Goal: Task Accomplishment & Management: Manage account settings

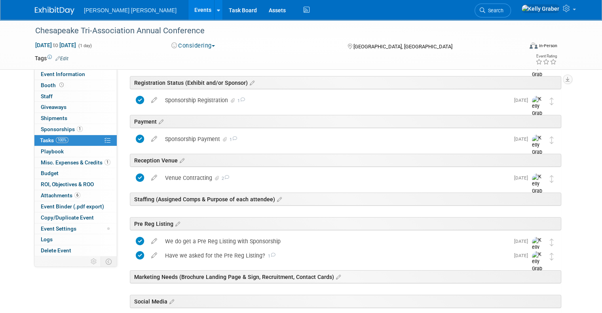
click at [48, 11] on img at bounding box center [55, 11] width 40 height 8
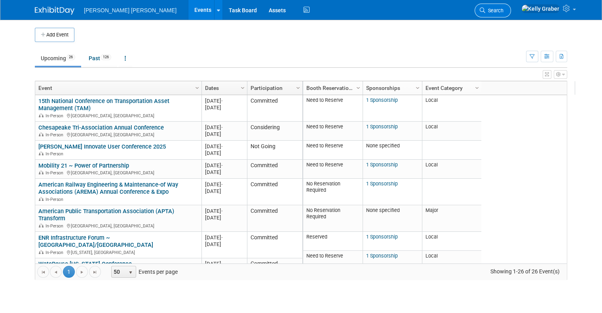
click at [503, 10] on span "Search" at bounding box center [494, 11] width 18 height 6
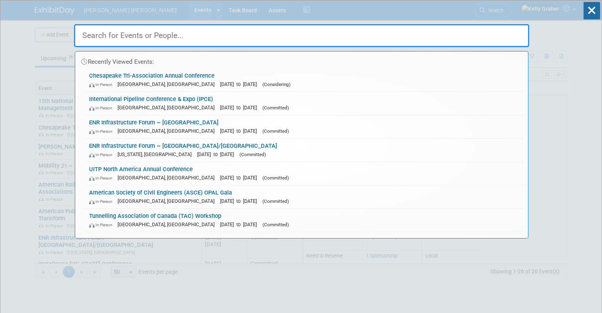
paste input "2025 Partnership for [US_STATE] Estuary"
type input "2025 Partnership for [US_STATE] Estuary"
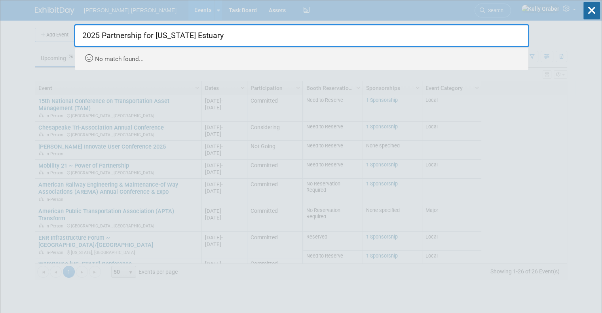
drag, startPoint x: 152, startPoint y: 34, endPoint x: 25, endPoint y: 41, distance: 127.2
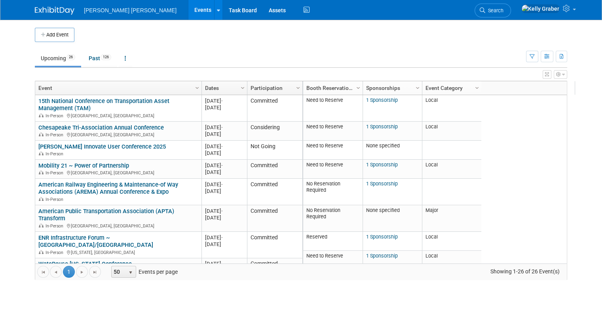
drag, startPoint x: 533, startPoint y: 11, endPoint x: 525, endPoint y: 10, distance: 8.0
click at [511, 11] on link "Search" at bounding box center [492, 11] width 36 height 14
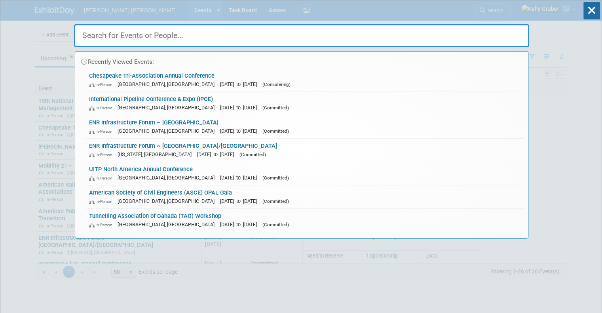
paste input "2025 Partnership for Delaware Estuary"
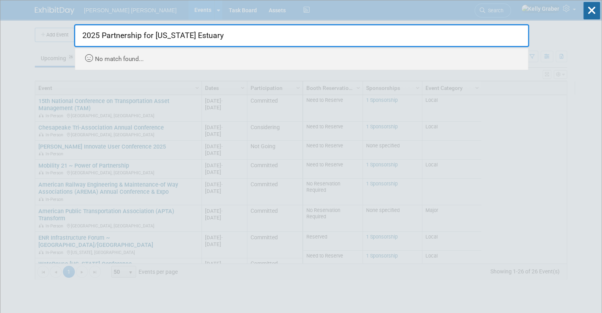
drag, startPoint x: 152, startPoint y: 36, endPoint x: 80, endPoint y: 31, distance: 72.6
click at [80, 31] on input "2025 Partnership for Delaware Estuary" at bounding box center [301, 35] width 455 height 23
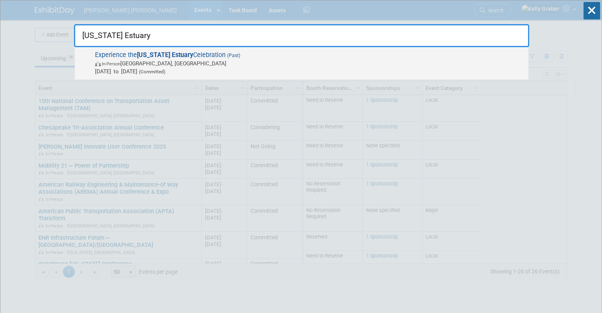
type input "Delaware Estuary"
click at [137, 61] on span "In-Person Philadelphia, PA" at bounding box center [309, 63] width 429 height 8
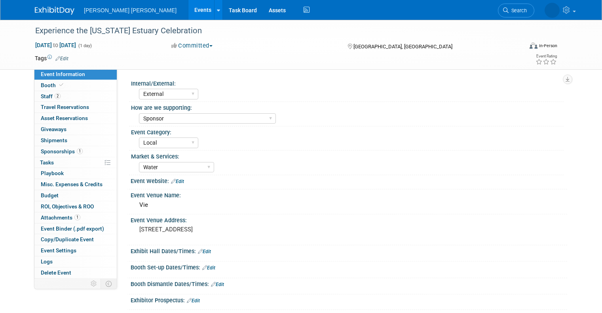
select select "External"
select select "Sponsor"
select select "Local"
select select "Water"
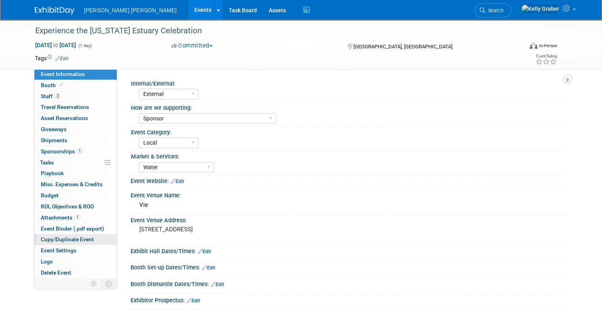
click at [51, 238] on span "Copy/Duplicate Event" at bounding box center [67, 239] width 53 height 6
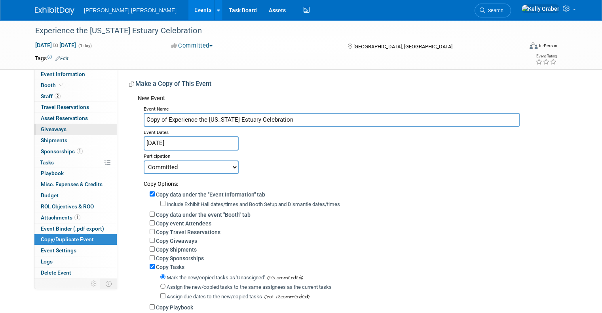
drag, startPoint x: 162, startPoint y: 119, endPoint x: 109, endPoint y: 123, distance: 52.8
click at [109, 123] on div "Event Information Event Info Booth Booth 2 Staff 2 Staff 0 Travel Reservations …" at bounding box center [301, 189] width 544 height 339
type input "Experience the Delaware Estuary Celebration"
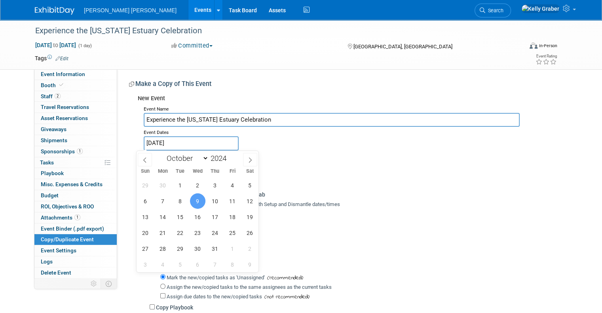
click at [204, 142] on input "Oct 9, 2024" at bounding box center [191, 143] width 95 height 14
click at [256, 159] on span at bounding box center [250, 159] width 14 height 13
select select "10"
click at [223, 157] on input "2024" at bounding box center [221, 158] width 24 height 9
click at [228, 156] on span at bounding box center [230, 156] width 6 height 5
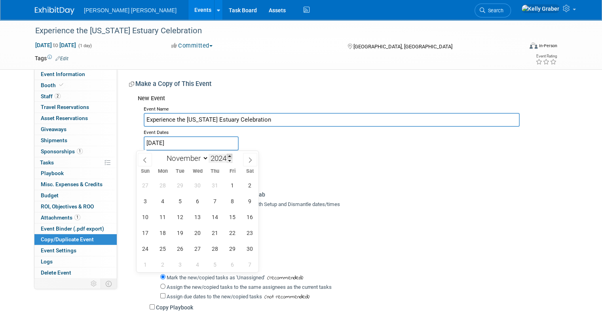
type input "2025"
click at [145, 158] on icon at bounding box center [145, 160] width 6 height 6
select select "9"
click at [215, 202] on span "9" at bounding box center [214, 200] width 15 height 15
type input "[DATE]"
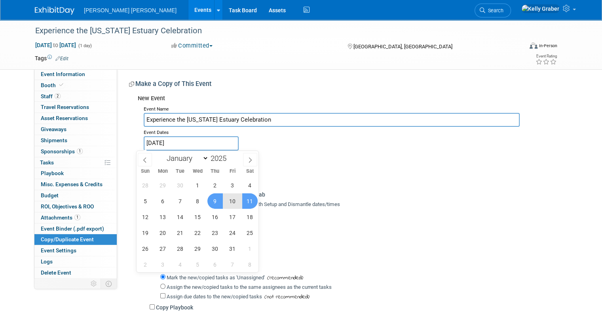
type input "2024"
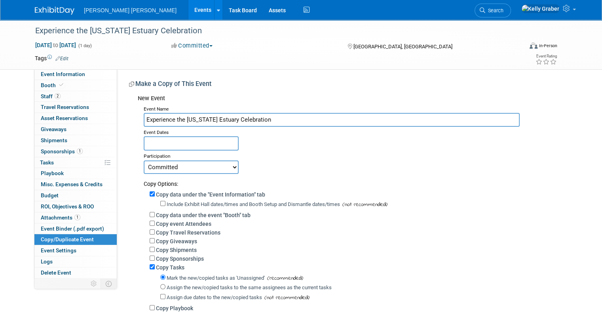
click at [310, 178] on div "Copy Options:" at bounding box center [352, 181] width 417 height 14
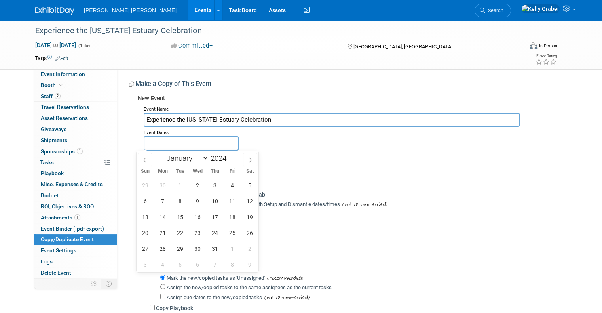
click at [219, 144] on input "text" at bounding box center [191, 143] width 95 height 14
click at [253, 159] on icon at bounding box center [250, 160] width 6 height 6
select select "10"
click at [229, 157] on span at bounding box center [230, 156] width 6 height 5
type input "2025"
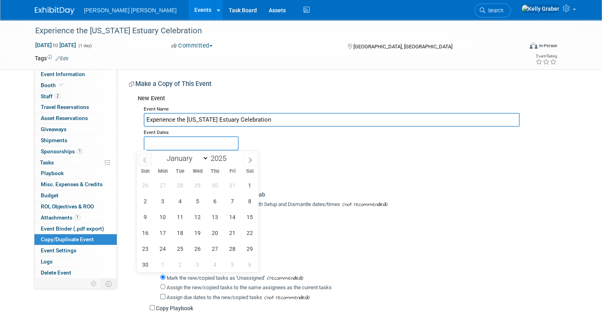
click at [149, 157] on span at bounding box center [145, 159] width 14 height 13
select select "9"
click at [215, 197] on span "9" at bounding box center [214, 200] width 15 height 15
type input "[DATE]"
click at [214, 200] on span "9" at bounding box center [214, 200] width 15 height 15
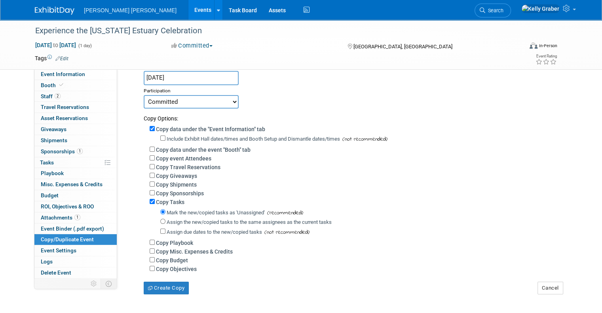
scroll to position [79, 0]
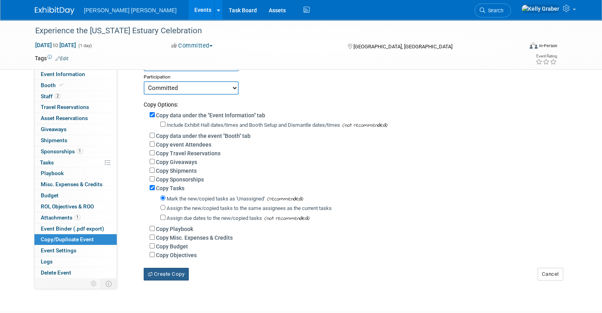
click at [167, 273] on button "Create Copy" at bounding box center [166, 273] width 45 height 13
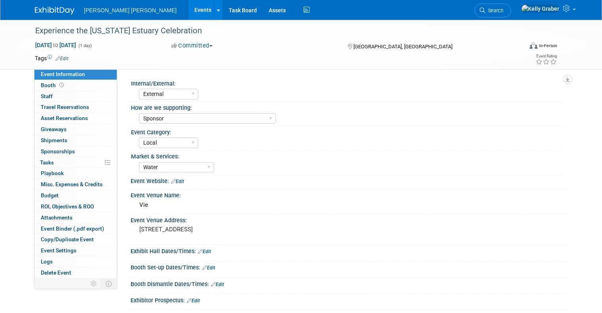
select select "External"
select select "Sponsor"
select select "Local"
select select "Water"
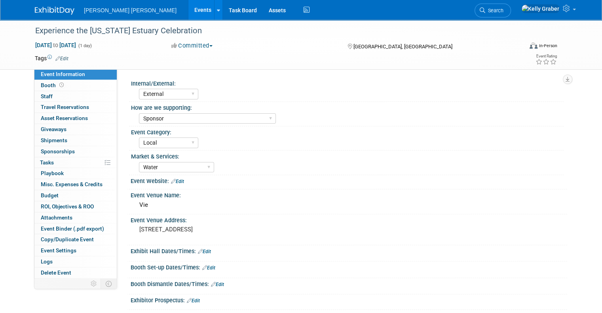
scroll to position [79, 0]
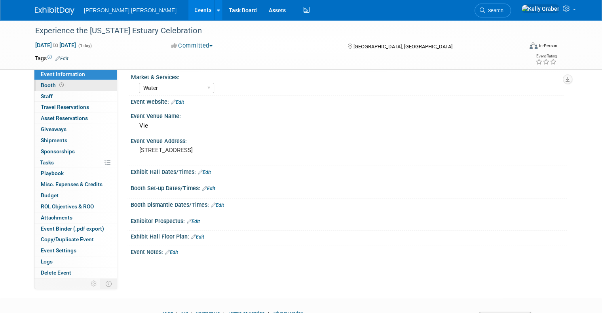
click at [47, 85] on span "Booth" at bounding box center [53, 85] width 25 height 6
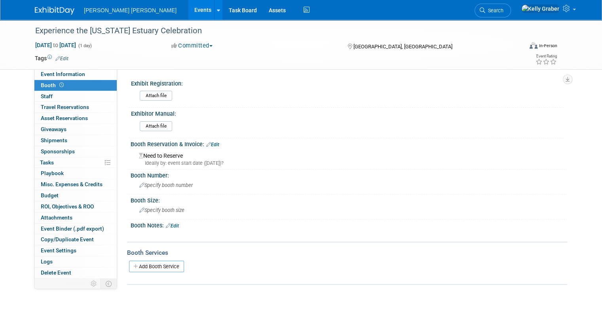
click at [209, 145] on link "Edit" at bounding box center [212, 145] width 13 height 6
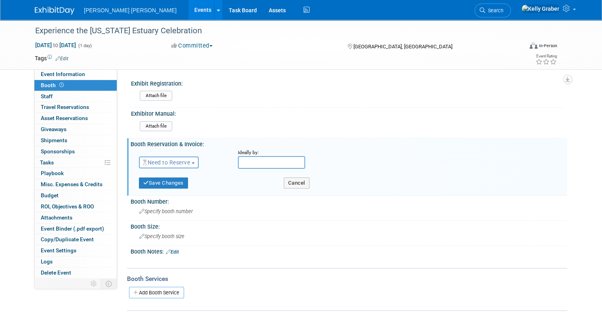
click at [169, 165] on button "Need to Reserve" at bounding box center [169, 162] width 60 height 12
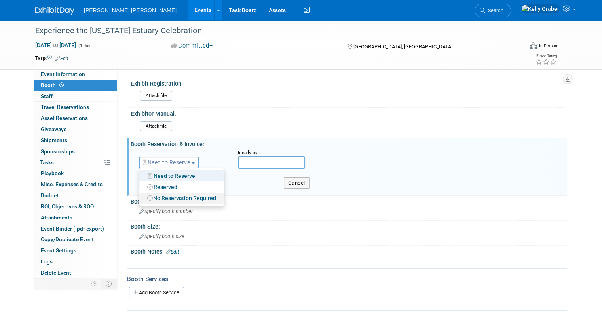
click at [163, 199] on link "No Reservation Required" at bounding box center [181, 197] width 85 height 11
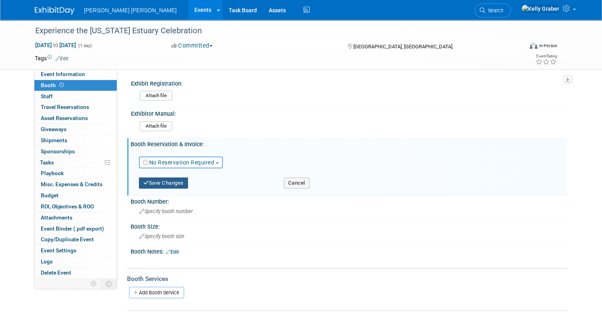
click at [165, 183] on button "Save Changes" at bounding box center [163, 182] width 49 height 11
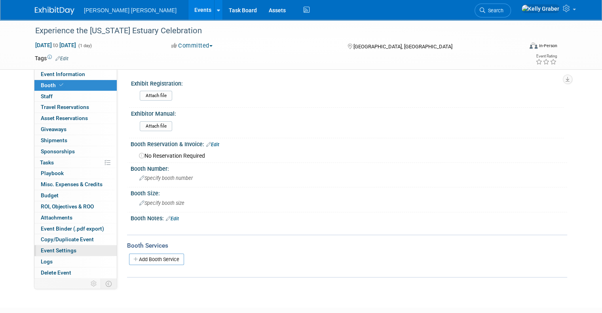
click at [59, 247] on span "Event Settings" at bounding box center [59, 250] width 36 height 6
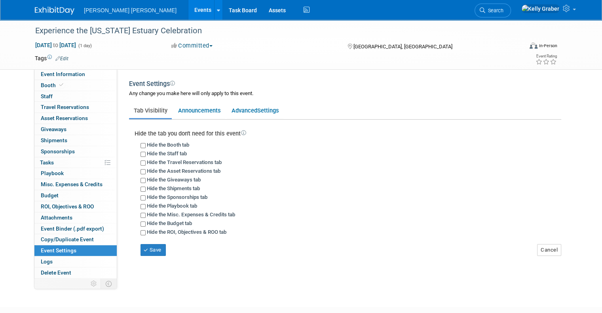
click at [178, 163] on label "Hide the Travel Reservations tab" at bounding box center [184, 162] width 75 height 6
click at [146, 163] on input "Hide the Travel Reservations tab" at bounding box center [142, 162] width 5 height 5
checkbox input "true"
click at [176, 169] on label "Hide the Asset Reservations tab" at bounding box center [184, 171] width 74 height 6
click at [146, 169] on input "Hide the Asset Reservations tab" at bounding box center [142, 171] width 5 height 5
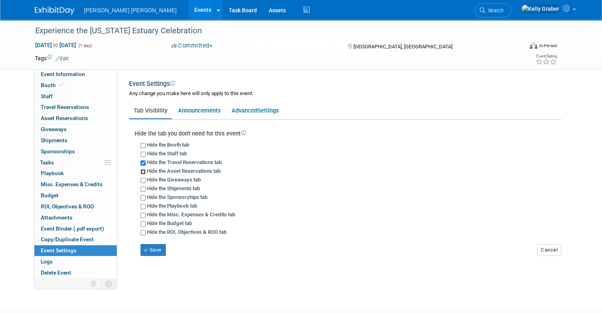
checkbox input "true"
click at [153, 249] on button "Save" at bounding box center [152, 250] width 25 height 12
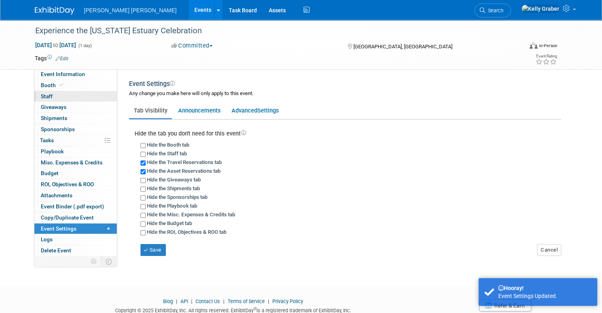
click at [59, 93] on link "0 Staff 0" at bounding box center [75, 96] width 82 height 11
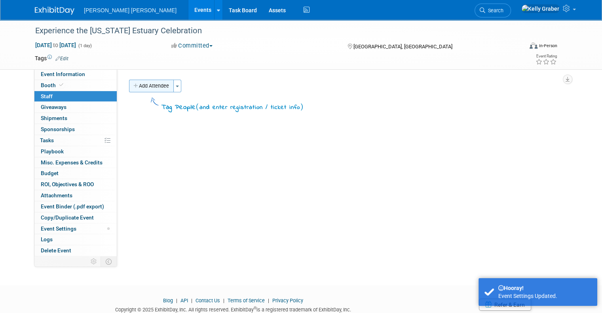
click at [141, 83] on button "Add Attendee" at bounding box center [151, 86] width 45 height 13
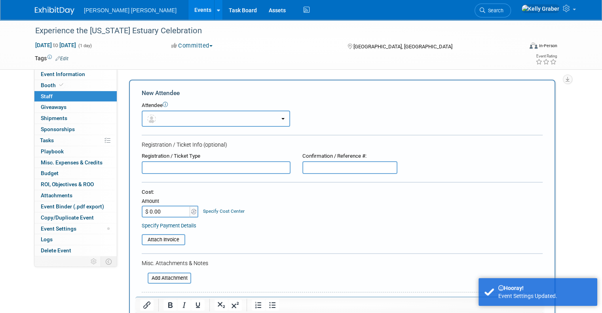
click at [176, 114] on button "button" at bounding box center [216, 118] width 148 height 16
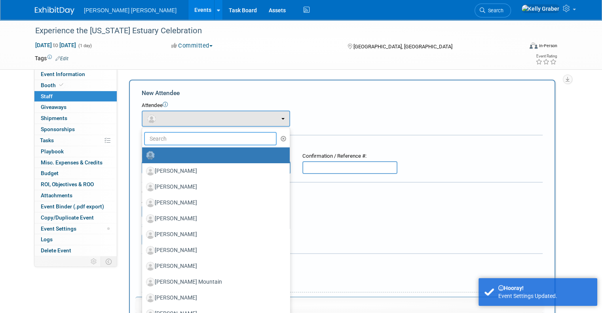
drag, startPoint x: 173, startPoint y: 140, endPoint x: 179, endPoint y: 133, distance: 9.3
click at [175, 136] on input "text" at bounding box center [210, 138] width 133 height 13
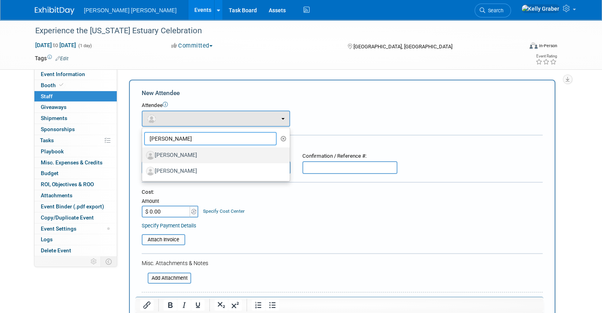
type input "[PERSON_NAME]"
click at [172, 157] on label "[PERSON_NAME]" at bounding box center [214, 155] width 136 height 13
click at [143, 157] on input "[PERSON_NAME]" at bounding box center [140, 154] width 5 height 5
select select "bd640520-7aad-42e6-8c4d-c01be2e0a1cc"
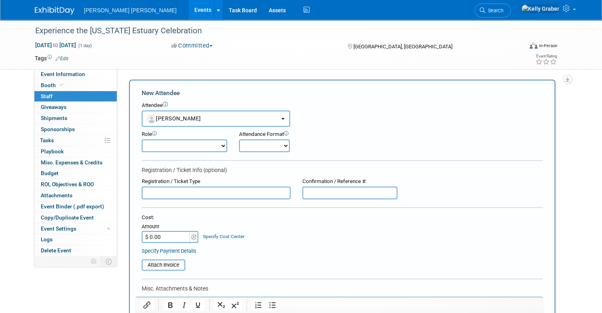
click at [185, 144] on select "Attendant Demonstrator Host MM Champion MM POC Planner Presenter" at bounding box center [184, 145] width 85 height 13
select select "100"
click at [142, 139] on select "Attendant Demonstrator Host MM Champion MM POC Planner Presenter" at bounding box center [184, 145] width 85 height 13
click at [239, 145] on select "Onsite Remote" at bounding box center [264, 145] width 51 height 13
select select "1"
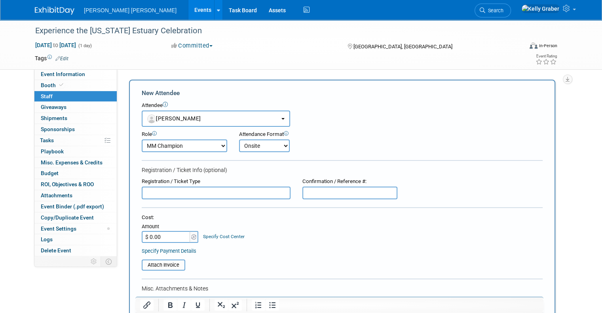
click at [239, 139] on select "Onsite Remote" at bounding box center [264, 145] width 51 height 13
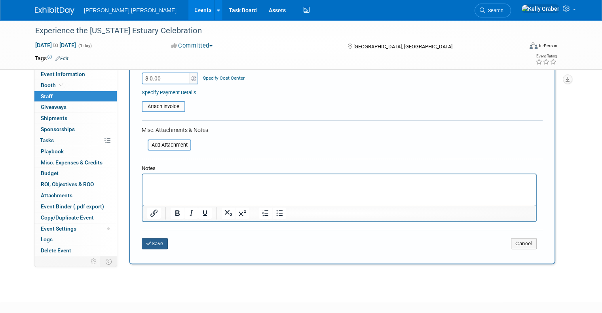
click at [142, 239] on button "Save" at bounding box center [155, 243] width 26 height 11
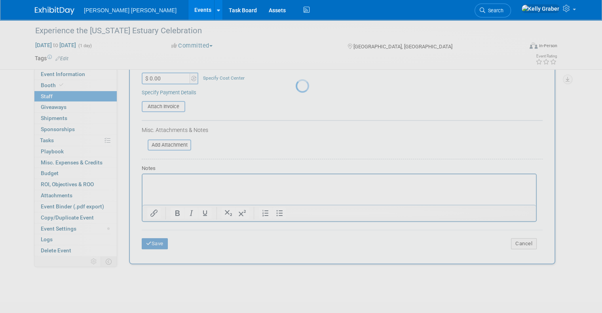
scroll to position [27, 0]
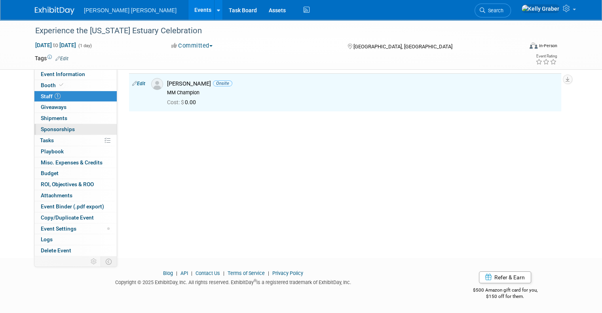
click at [57, 126] on span "Sponsorships 0" at bounding box center [58, 129] width 34 height 6
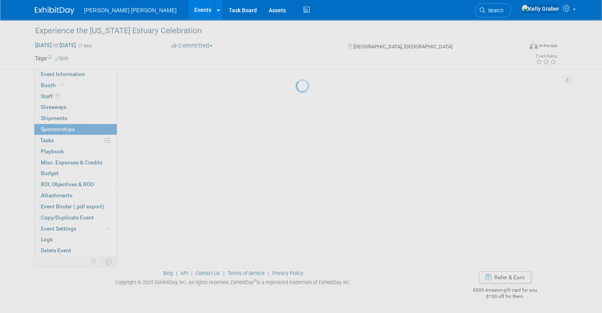
scroll to position [0, 0]
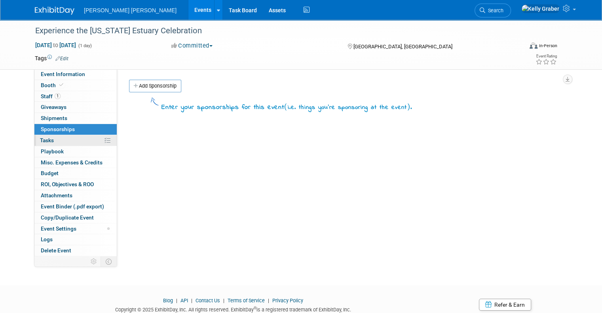
click at [42, 137] on span "Tasks 0%" at bounding box center [47, 140] width 14 height 6
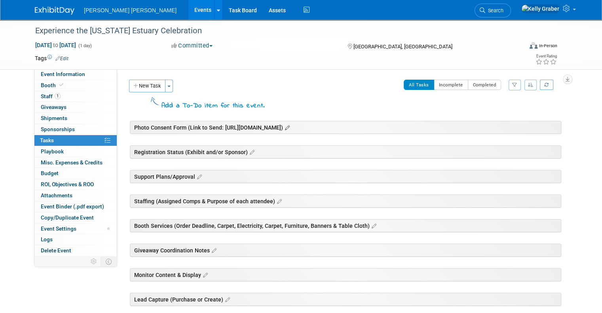
click at [290, 127] on icon at bounding box center [286, 127] width 7 height 7
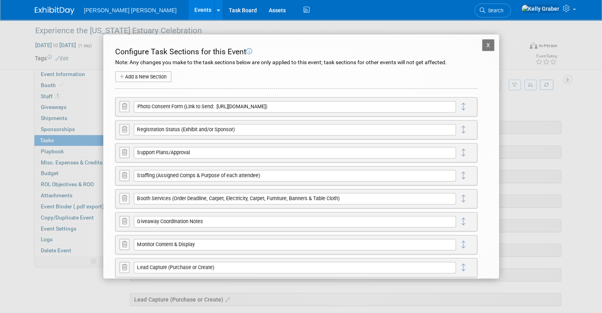
click at [127, 105] on icon at bounding box center [124, 106] width 5 height 6
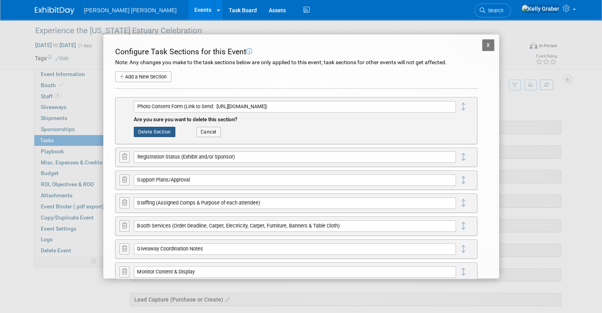
click at [152, 129] on button "Delete Section" at bounding box center [155, 132] width 42 height 10
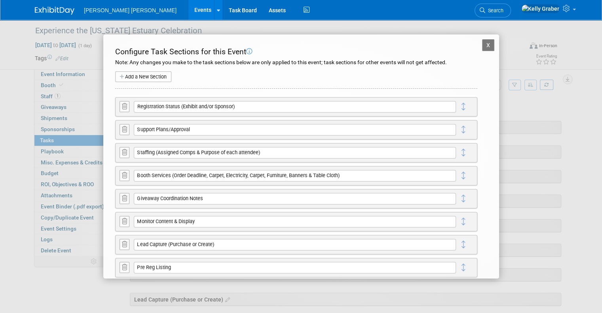
click at [124, 172] on icon at bounding box center [124, 175] width 5 height 6
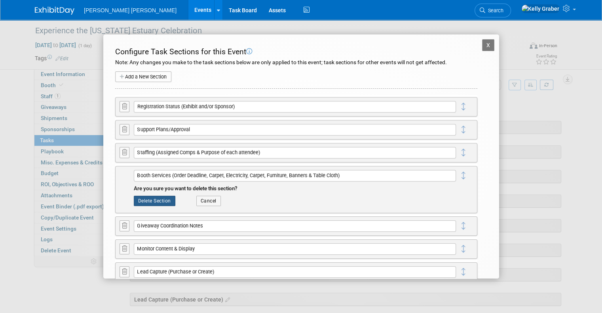
click at [147, 195] on button "Delete Section" at bounding box center [155, 200] width 42 height 10
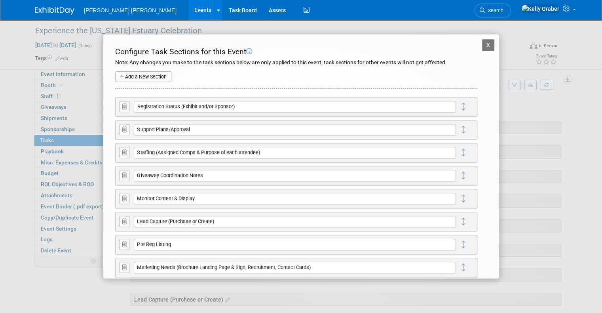
click at [119, 176] on div "Giveaway Coordination Notes X Delete Section Cancel" at bounding box center [296, 175] width 362 height 19
click at [125, 173] on icon at bounding box center [124, 175] width 5 height 6
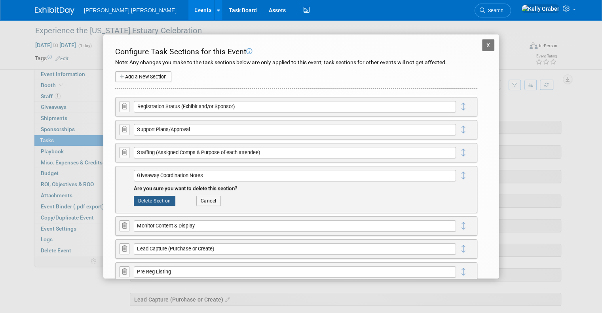
click at [146, 197] on button "Delete Section" at bounding box center [155, 200] width 42 height 10
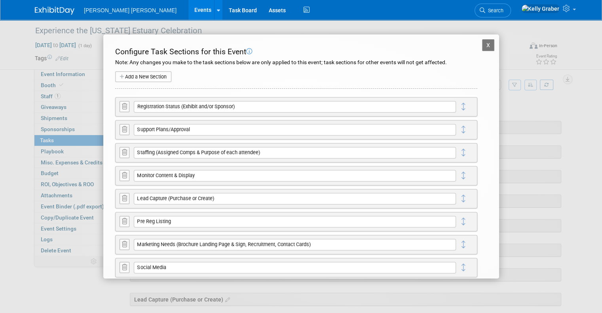
click at [125, 176] on icon at bounding box center [124, 175] width 5 height 6
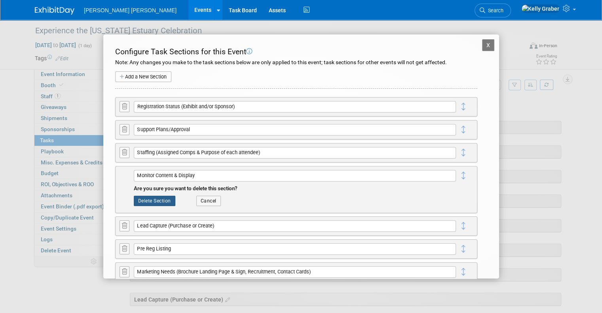
click at [157, 197] on button "Delete Section" at bounding box center [155, 200] width 42 height 10
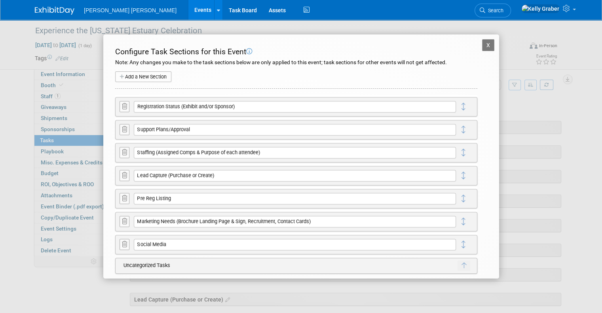
click at [125, 176] on icon at bounding box center [124, 175] width 5 height 6
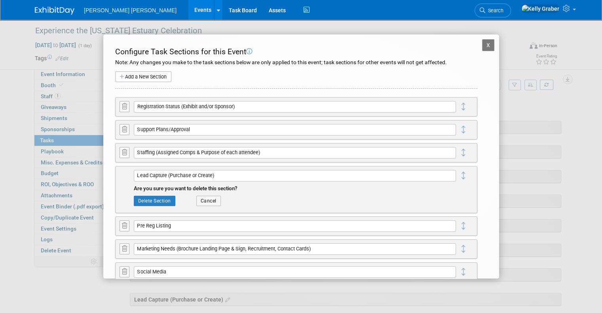
click at [153, 194] on div "Are you sure you want to delete this section? Delete Section Cancel" at bounding box center [295, 195] width 322 height 29
click at [154, 197] on button "Delete Section" at bounding box center [155, 200] width 42 height 10
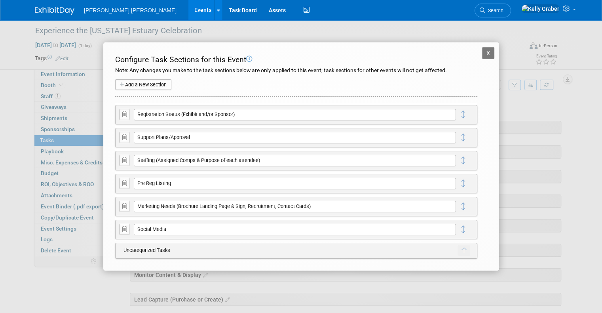
click at [125, 186] on icon at bounding box center [124, 183] width 5 height 6
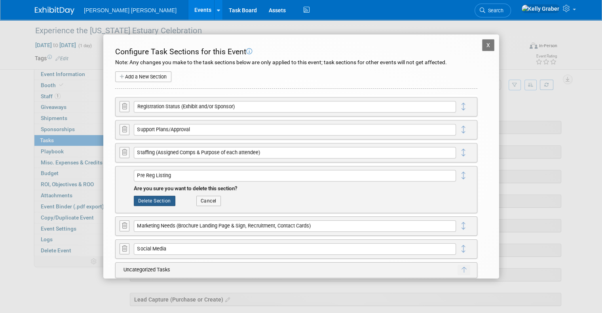
click at [158, 200] on button "Delete Section" at bounding box center [155, 200] width 42 height 10
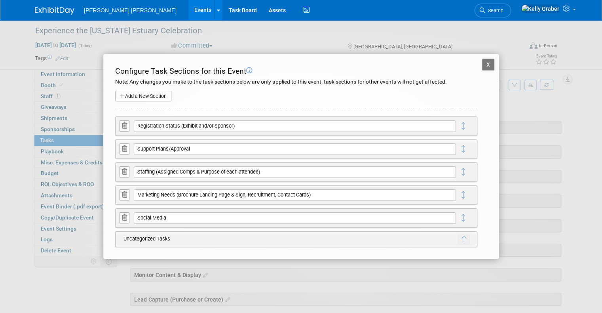
click at [127, 217] on icon at bounding box center [124, 217] width 5 height 6
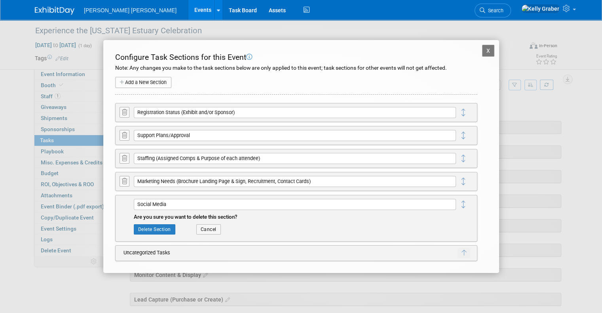
click at [148, 222] on div "Are you sure you want to delete this section? Delete Section Cancel" at bounding box center [295, 224] width 322 height 29
click at [149, 226] on button "Delete Section" at bounding box center [155, 229] width 42 height 10
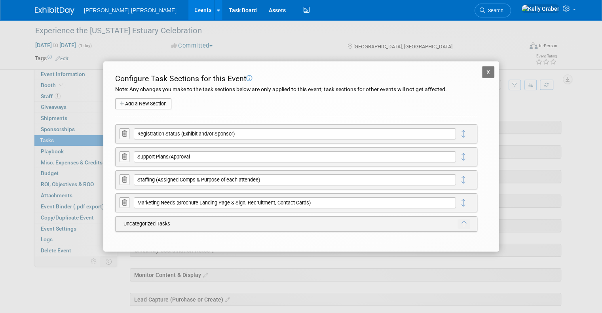
drag, startPoint x: 488, startPoint y: 69, endPoint x: 461, endPoint y: 82, distance: 30.6
click at [488, 69] on button "X" at bounding box center [488, 72] width 13 height 12
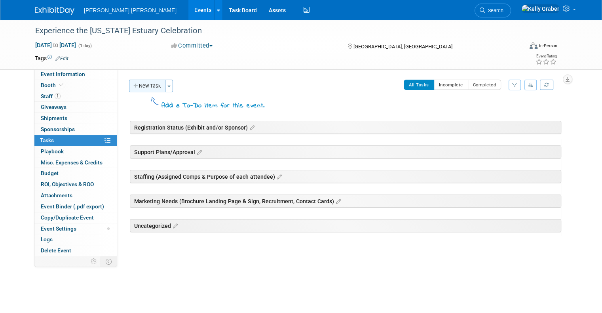
click at [144, 85] on button "New Task" at bounding box center [147, 86] width 36 height 13
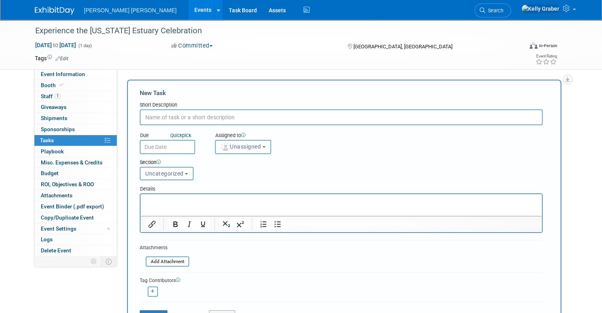
click at [159, 120] on input "text" at bounding box center [341, 117] width 403 height 16
type input "Local Office Submitted Registration"
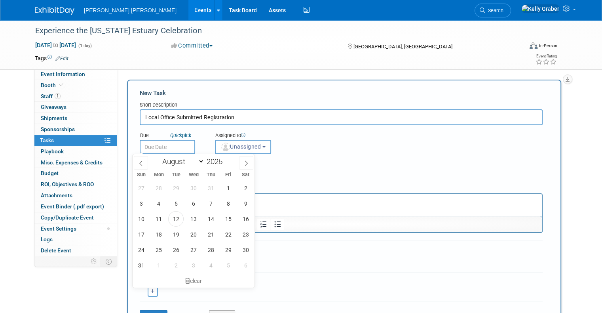
click at [161, 147] on input "text" at bounding box center [167, 147] width 55 height 14
drag, startPoint x: 177, startPoint y: 216, endPoint x: 43, endPoint y: 22, distance: 235.9
click at [177, 216] on span "12" at bounding box center [175, 218] width 15 height 15
type input "[DATE]"
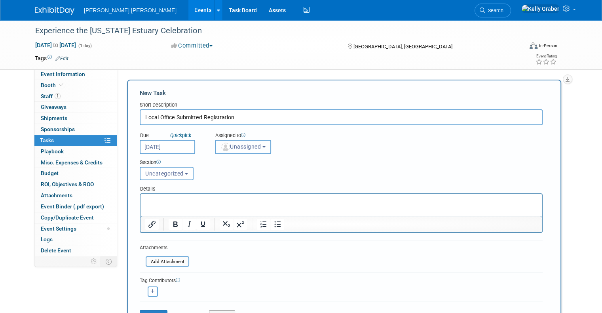
click at [221, 148] on img "button" at bounding box center [225, 146] width 9 height 9
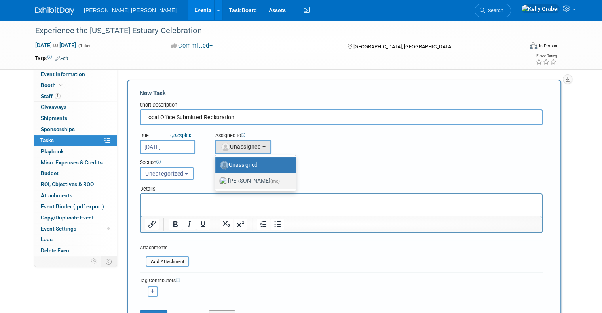
click at [219, 182] on img at bounding box center [223, 180] width 9 height 9
click at [216, 182] on input "[PERSON_NAME] (me)" at bounding box center [213, 179] width 5 height 5
select select "ec37184c-c01f-4f21-939d-fe7fd02e2e7e"
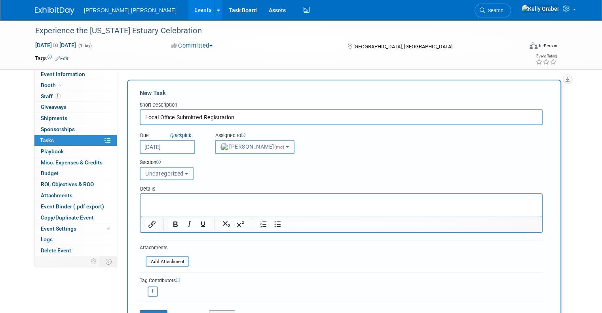
click at [166, 176] on button "Uncategorized" at bounding box center [167, 173] width 54 height 13
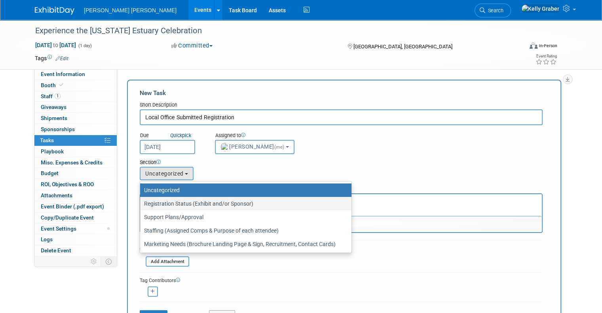
click at [166, 204] on label "Registration Status (Exhibit and/or Sponsor)" at bounding box center [243, 203] width 199 height 10
click at [141, 204] on input "Registration Status (Exhibit and/or Sponsor)" at bounding box center [138, 203] width 5 height 5
select select "11273724"
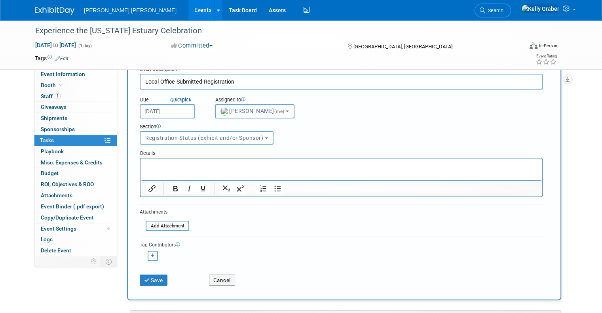
scroll to position [40, 0]
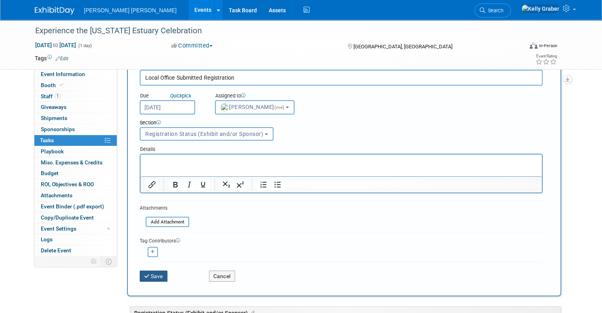
click at [145, 270] on button "Save" at bounding box center [154, 275] width 28 height 11
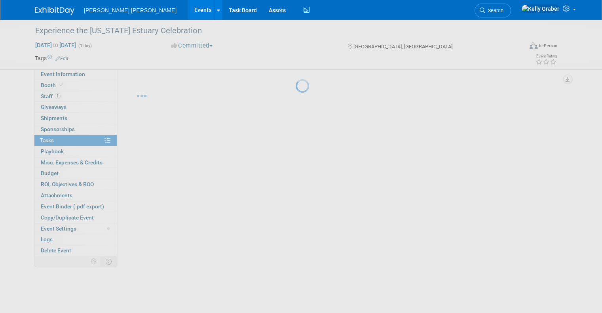
scroll to position [0, 0]
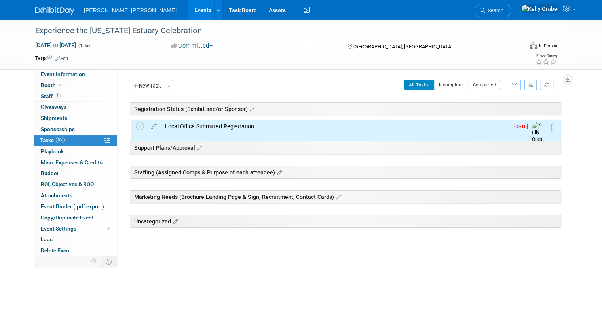
click at [177, 125] on div "Local Office Submitted Registration" at bounding box center [335, 125] width 348 height 13
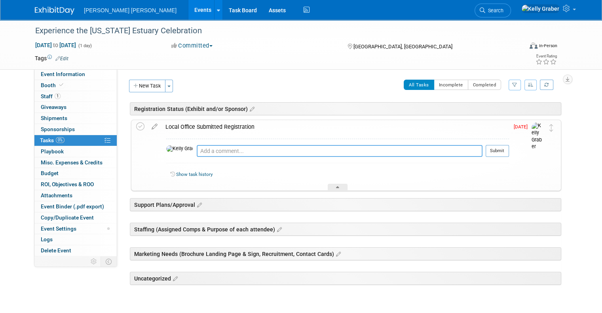
click at [197, 153] on textarea at bounding box center [340, 151] width 286 height 12
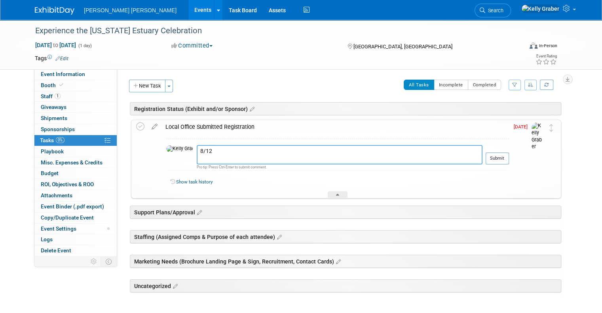
paste textarea "[PERSON_NAME] <[EMAIL_ADDRESS][DOMAIN_NAME]>"
type textarea "8/12 [PERSON_NAME] has submitted registration giving our commitment."
click at [506, 158] on button "Submit" at bounding box center [496, 158] width 23 height 12
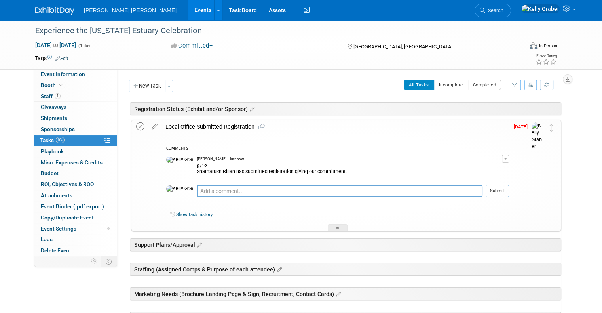
click at [136, 122] on icon at bounding box center [140, 126] width 8 height 8
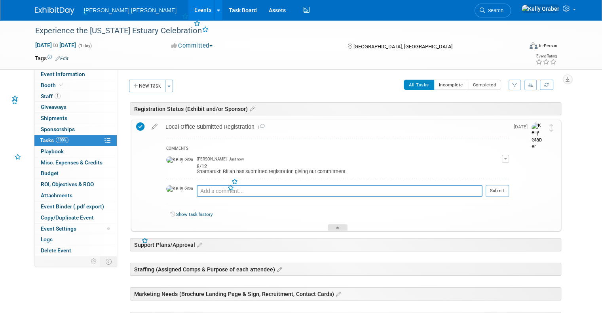
click at [340, 226] on div at bounding box center [338, 227] width 20 height 7
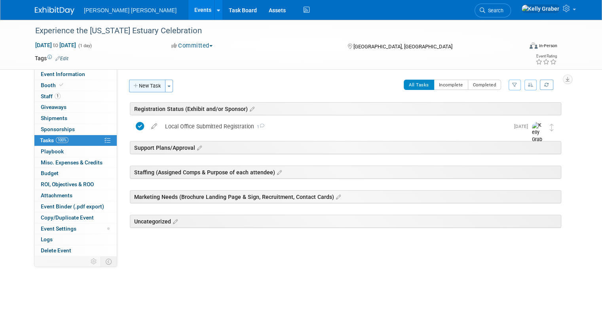
click at [152, 84] on button "New Task" at bounding box center [147, 86] width 36 height 13
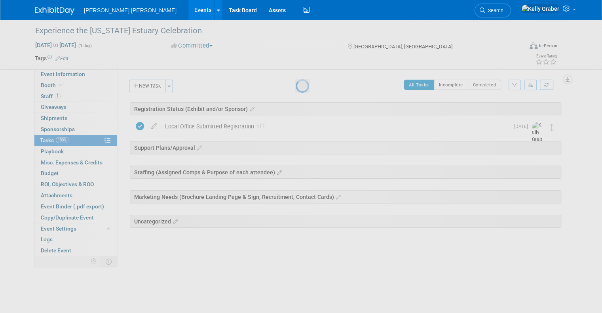
select select "7"
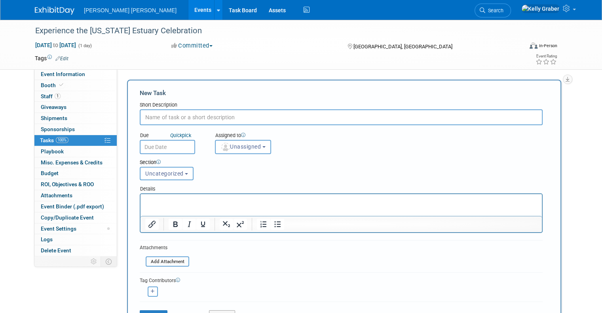
click at [176, 114] on input "text" at bounding box center [341, 117] width 403 height 16
type input "Marketing Support"
click at [176, 148] on input "text" at bounding box center [167, 147] width 55 height 14
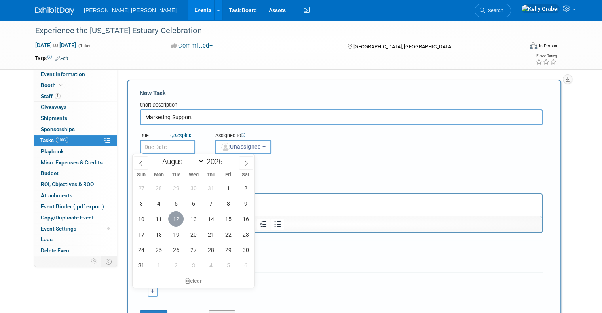
drag, startPoint x: 176, startPoint y: 216, endPoint x: 61, endPoint y: 2, distance: 242.6
click at [176, 216] on span "12" at bounding box center [175, 218] width 15 height 15
type input "[DATE]"
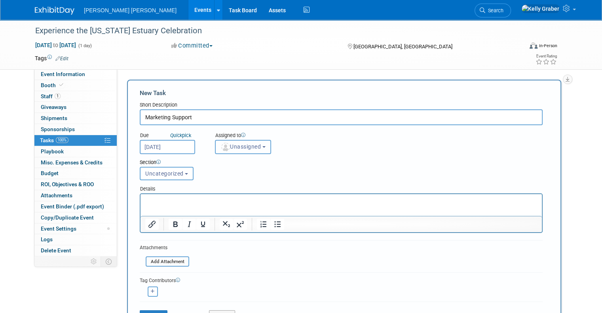
click at [226, 146] on span "Unassigned" at bounding box center [240, 146] width 40 height 6
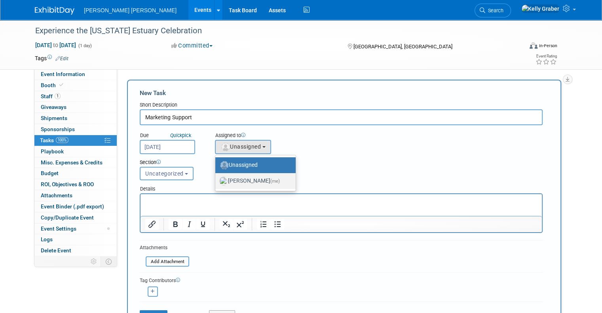
click at [226, 183] on label "[PERSON_NAME] (me)" at bounding box center [253, 180] width 68 height 13
click at [216, 182] on input "[PERSON_NAME] (me)" at bounding box center [213, 179] width 5 height 5
select select "ec37184c-c01f-4f21-939d-fe7fd02e2e7e"
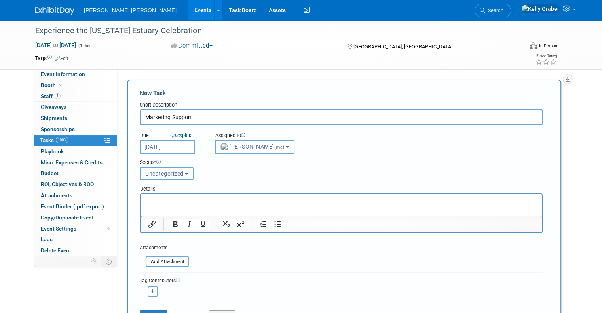
click at [152, 172] on span "Uncategorized" at bounding box center [164, 173] width 38 height 6
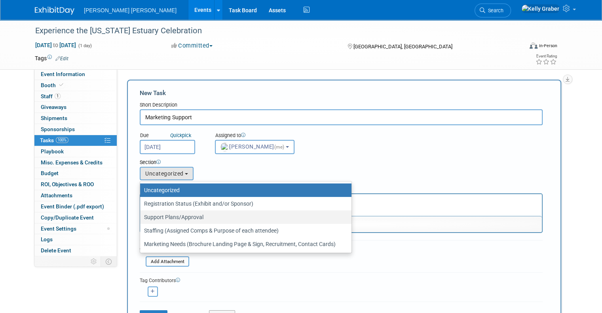
click at [157, 213] on label "Support Plans/Approval" at bounding box center [243, 217] width 199 height 10
click at [141, 214] on input "Support Plans/Approval" at bounding box center [138, 216] width 5 height 5
select select "11273725"
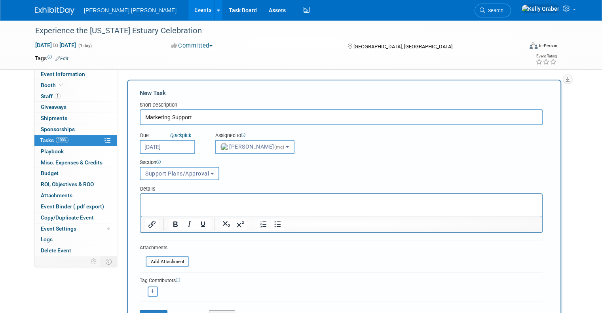
click at [173, 201] on p "Rich Text Area. Press ALT-0 for help." at bounding box center [341, 201] width 392 height 8
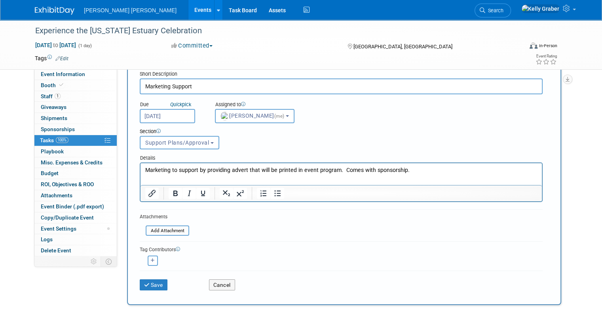
scroll to position [79, 0]
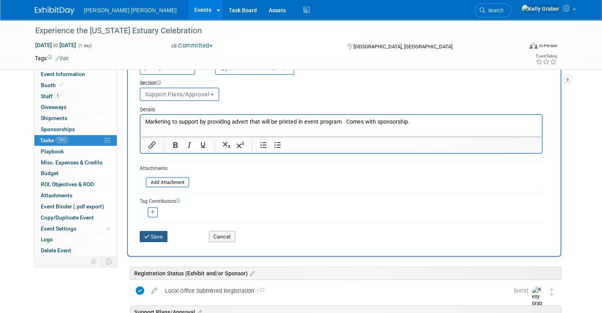
click at [150, 232] on button "Save" at bounding box center [154, 236] width 28 height 11
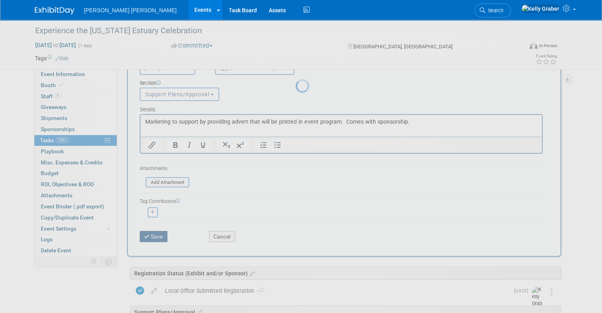
scroll to position [0, 0]
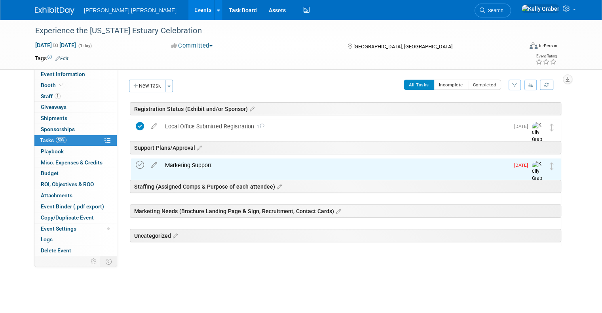
click at [136, 163] on icon at bounding box center [140, 165] width 8 height 8
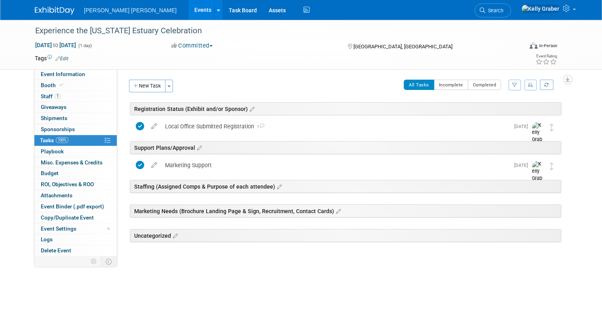
click at [147, 78] on div "Internal/External: Internal External How are we supporting: Sponsor Exhibit Pre…" at bounding box center [342, 162] width 450 height 186
click at [149, 85] on button "New Task" at bounding box center [147, 86] width 36 height 13
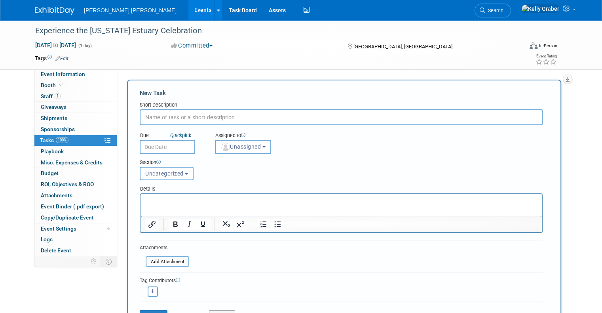
click at [164, 118] on input "text" at bounding box center [341, 117] width 403 height 16
type input "Attendees being coordinated by local office"
click at [161, 150] on input "text" at bounding box center [167, 147] width 55 height 14
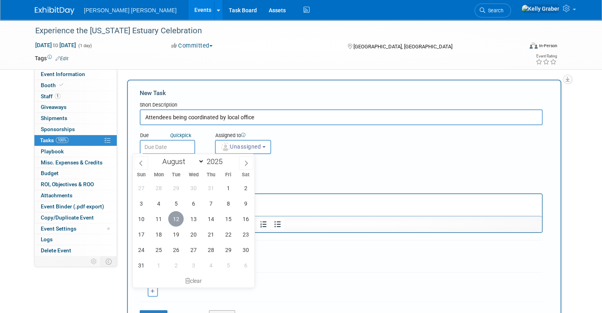
click at [172, 218] on span "12" at bounding box center [175, 218] width 15 height 15
type input "[DATE]"
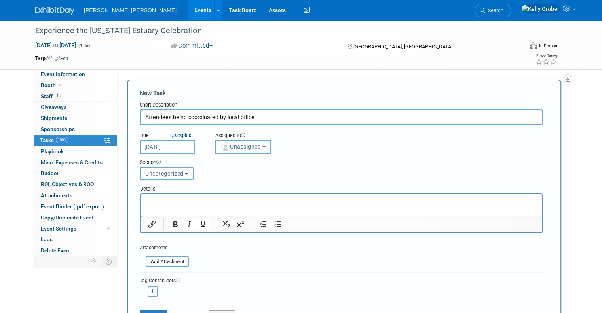
click at [224, 148] on span "Unassigned" at bounding box center [240, 146] width 40 height 6
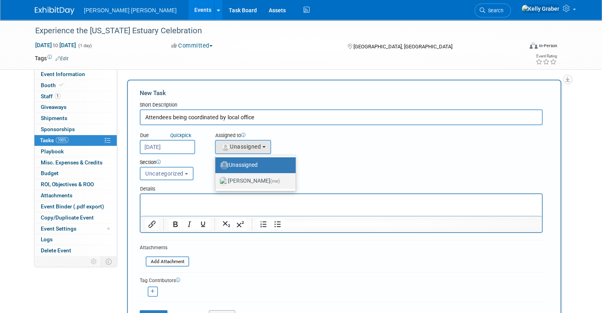
click at [221, 178] on label "[PERSON_NAME] (me)" at bounding box center [253, 180] width 68 height 13
click at [216, 178] on input "[PERSON_NAME] (me)" at bounding box center [213, 179] width 5 height 5
select select "ec37184c-c01f-4f21-939d-fe7fd02e2e7e"
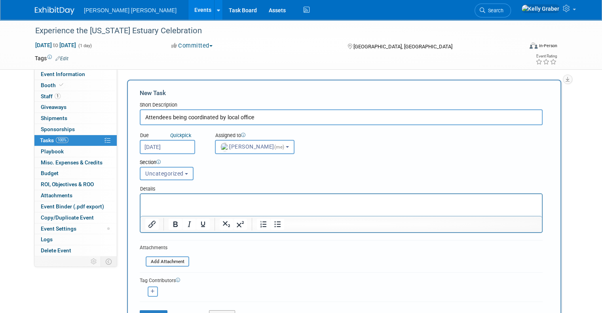
click at [157, 175] on span "Uncategorized" at bounding box center [164, 173] width 38 height 6
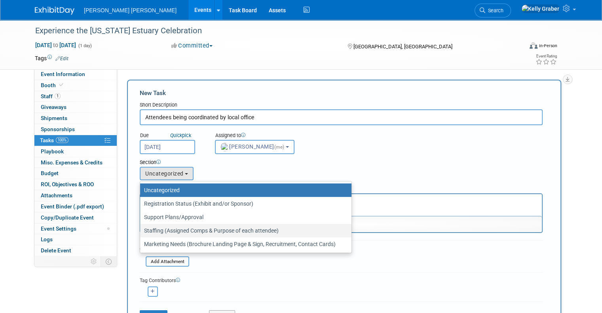
click at [161, 229] on label "Staffing (Assigned Comps & Purpose of each attendee)" at bounding box center [243, 230] width 199 height 10
click at [141, 229] on input "Staffing (Assigned Comps & Purpose of each attendee)" at bounding box center [138, 230] width 5 height 5
select select "11273726"
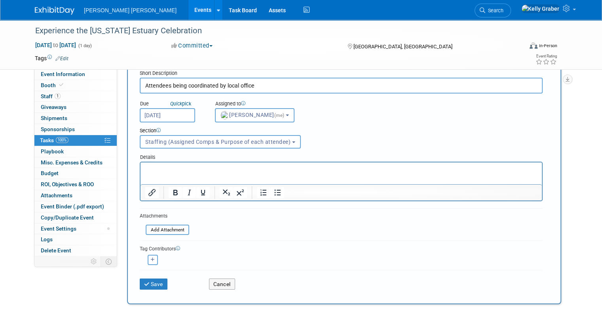
scroll to position [79, 0]
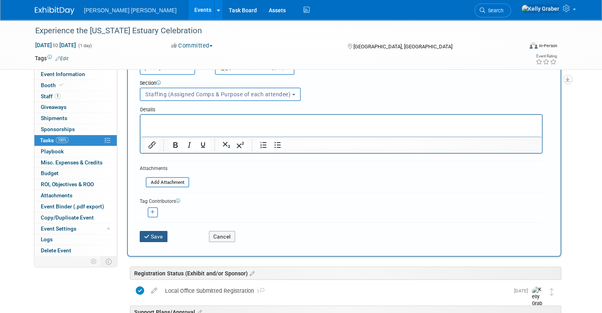
click at [143, 235] on button "Save" at bounding box center [154, 236] width 28 height 11
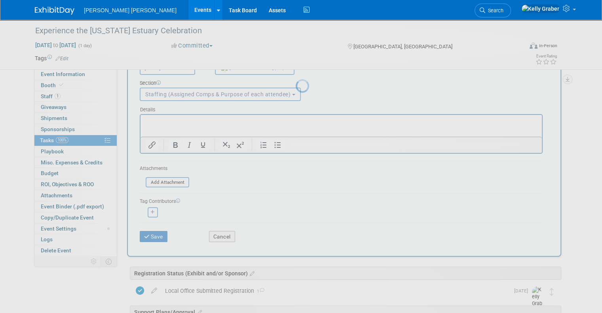
scroll to position [0, 0]
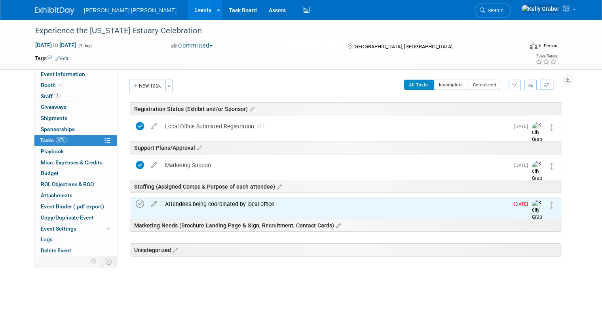
click at [136, 199] on td at bounding box center [141, 212] width 11 height 30
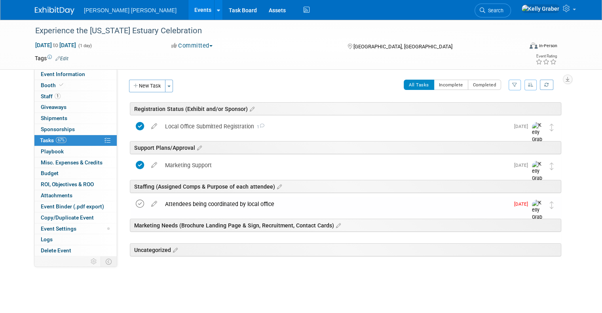
click at [136, 203] on icon at bounding box center [140, 203] width 8 height 8
click at [135, 88] on button "New Task" at bounding box center [147, 86] width 36 height 13
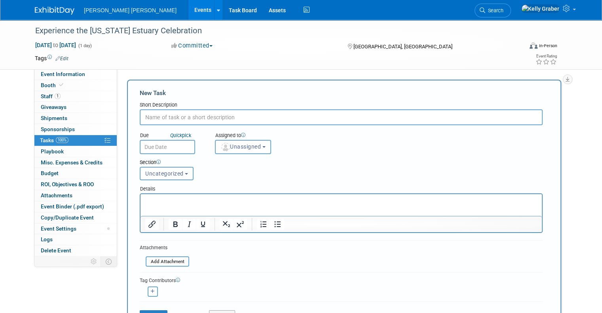
click at [155, 122] on input "text" at bounding box center [341, 117] width 403 height 16
click at [180, 200] on p "Rich Text Area. Press ALT-0 for help." at bounding box center [341, 201] width 392 height 8
drag, startPoint x: 264, startPoint y: 202, endPoint x: 127, endPoint y: 212, distance: 137.3
click at [140, 205] on html "[PERSON_NAME] <[EMAIL_ADDRESS][DOMAIN_NAME]>" at bounding box center [340, 199] width 401 height 11
drag, startPoint x: 195, startPoint y: 197, endPoint x: 157, endPoint y: 199, distance: 37.6
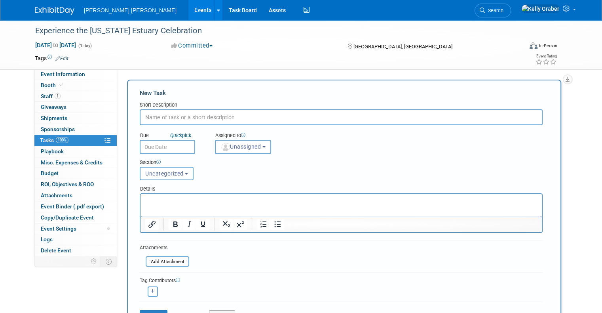
click at [157, 199] on p "Rich Text Area. Press ALT-0 for help." at bounding box center [341, 201] width 392 height 8
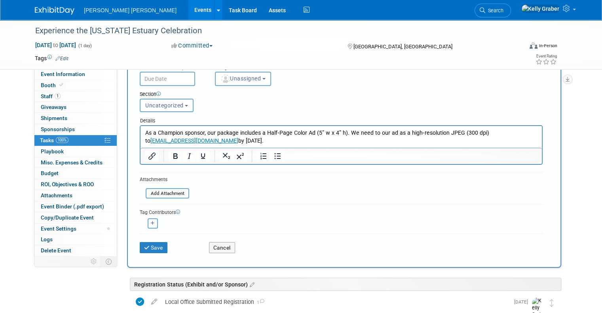
scroll to position [79, 0]
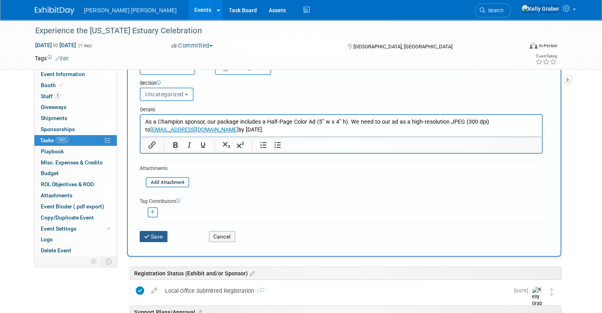
click at [144, 234] on icon "submit" at bounding box center [147, 237] width 7 height 6
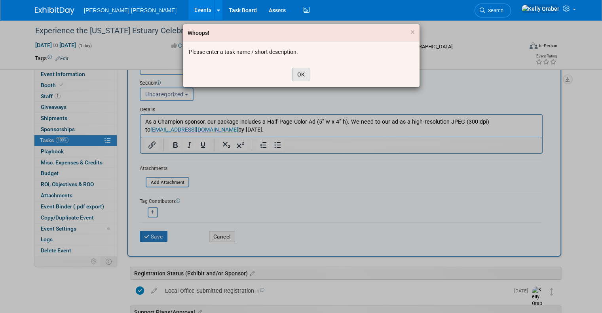
click at [307, 68] on button "OK" at bounding box center [301, 74] width 18 height 13
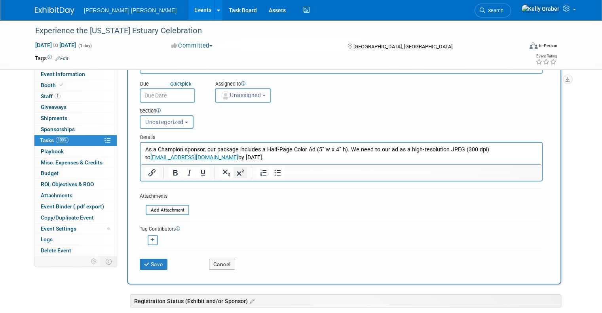
scroll to position [0, 0]
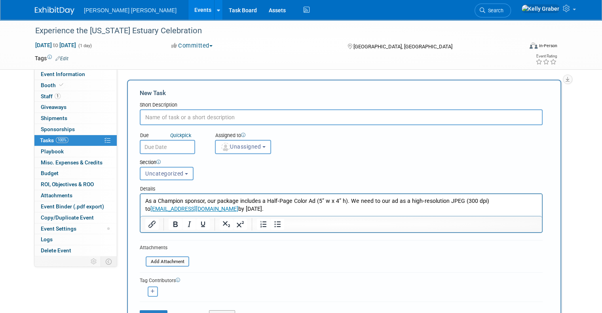
click at [173, 122] on input "text" at bounding box center [341, 117] width 403 height 16
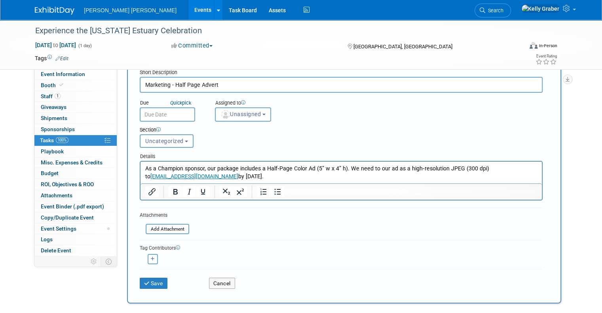
scroll to position [79, 0]
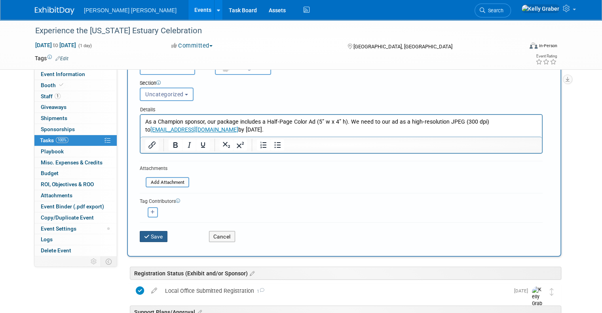
type input "Marketing - Half Page Advert"
click at [144, 235] on button "Save" at bounding box center [154, 236] width 28 height 11
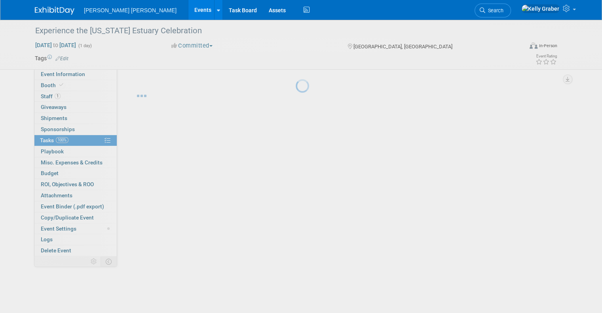
scroll to position [0, 0]
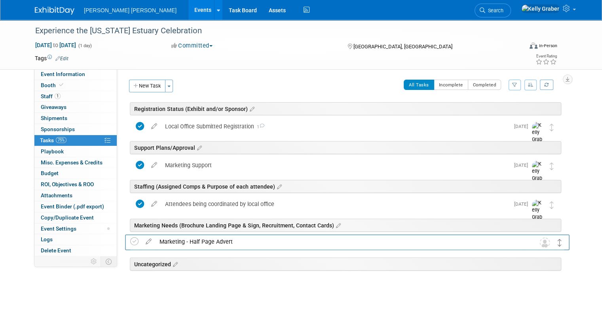
drag, startPoint x: 559, startPoint y: 270, endPoint x: 560, endPoint y: 245, distance: 25.8
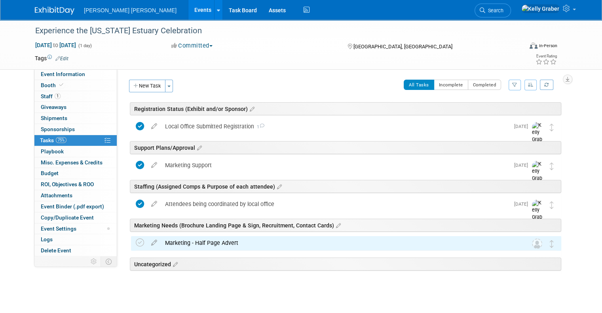
click at [233, 239] on div "Marketing - Half Page Advert" at bounding box center [338, 242] width 355 height 13
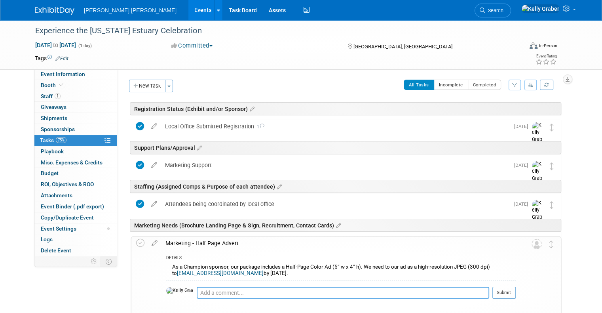
click at [247, 289] on textarea at bounding box center [343, 292] width 292 height 12
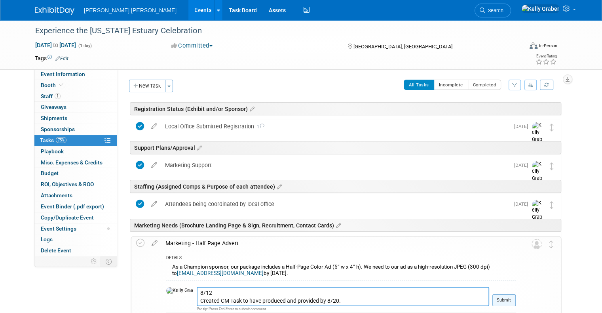
type textarea "8/12 Created CM Task to have produced and provided by 8/20."
click at [507, 299] on button "Submit" at bounding box center [503, 300] width 23 height 12
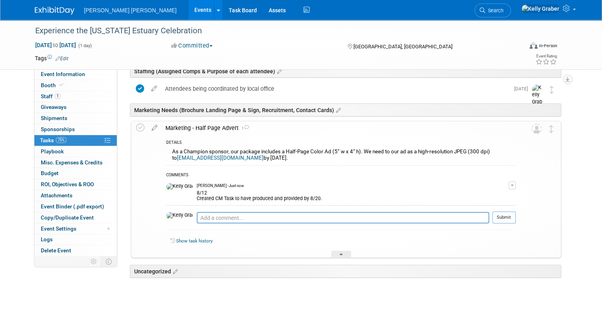
scroll to position [119, 0]
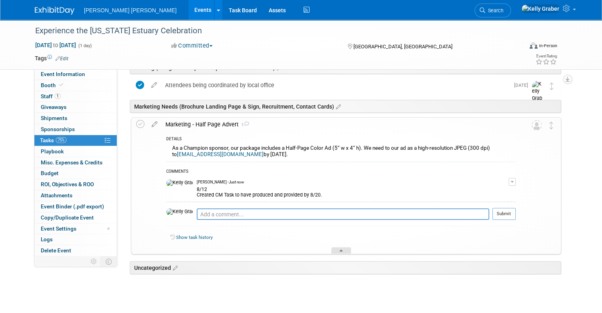
click at [336, 250] on div at bounding box center [341, 250] width 20 height 7
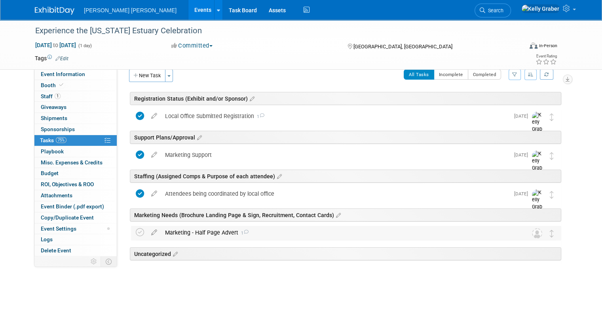
scroll to position [9, 0]
